Goal: Task Accomplishment & Management: Complete application form

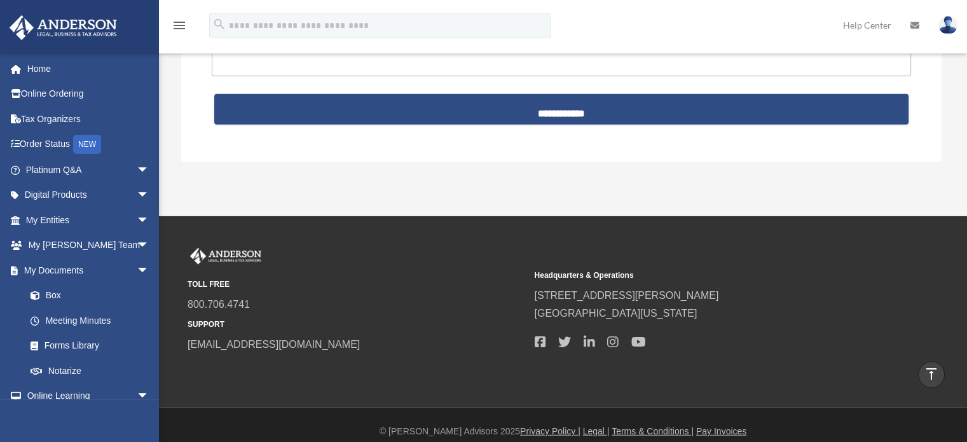
scroll to position [3235, 0]
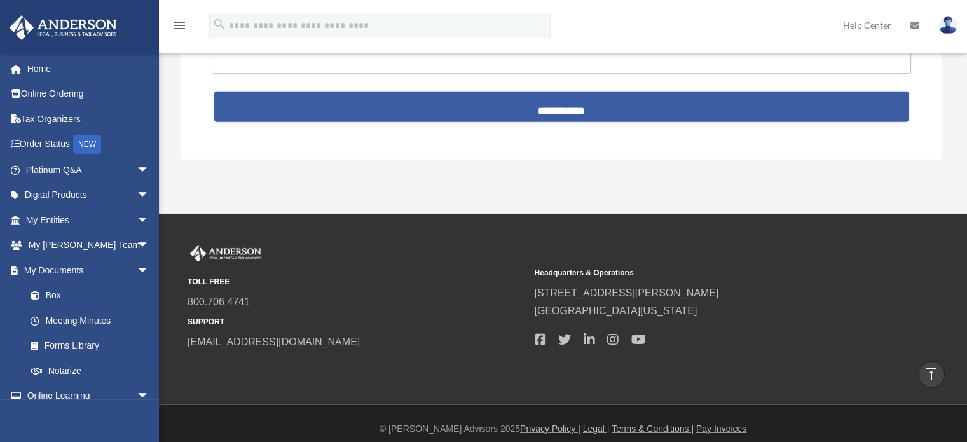
click at [565, 99] on input "**********" at bounding box center [561, 107] width 694 height 31
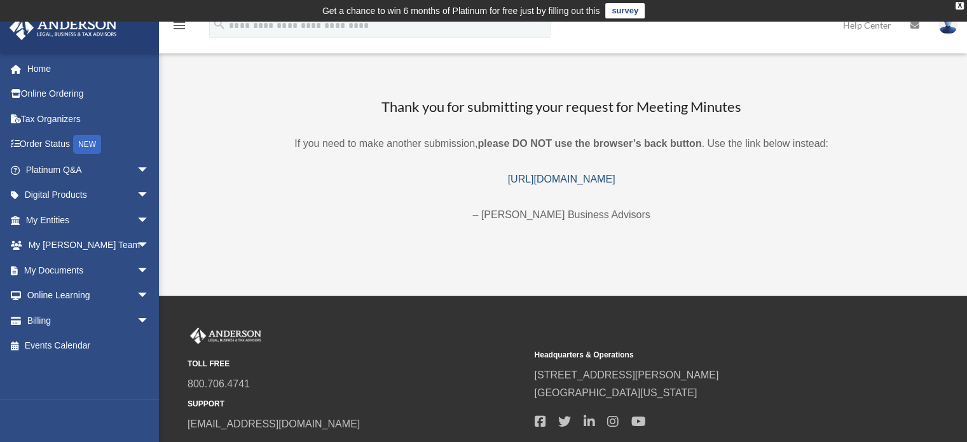
click at [508, 179] on link "[URL][DOMAIN_NAME]" at bounding box center [561, 179] width 107 height 11
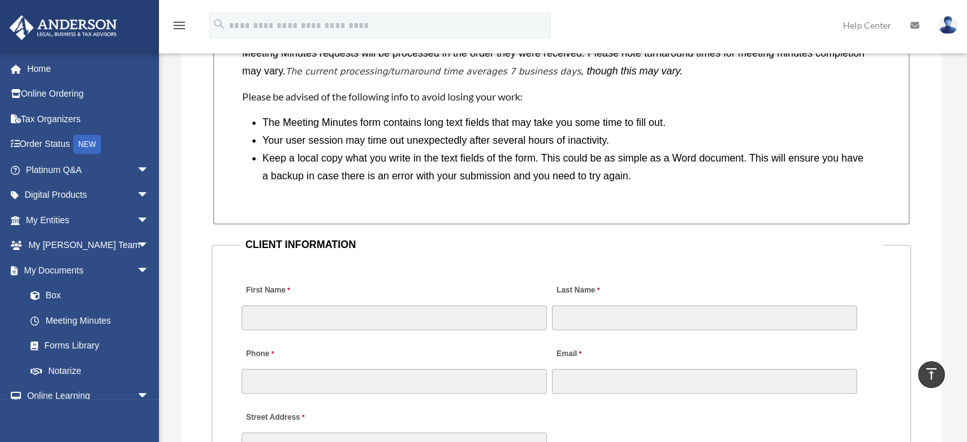
scroll to position [1335, 0]
